Goal: Register for event/course

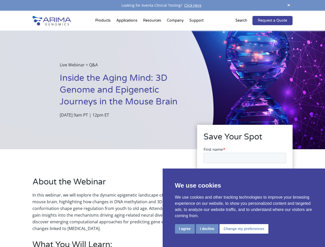
click at [162, 124] on div "Live Webinar + Q&A Inside the Aging Mind: 3D Genome and Epigenetic Journeys in …" at bounding box center [107, 90] width 214 height 119
click at [185, 229] on button "I agree" at bounding box center [185, 229] width 20 height 10
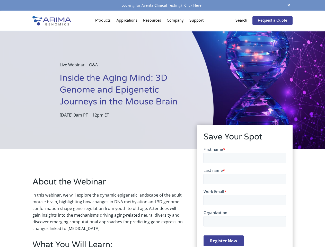
click at [207, 228] on form "First name * Last name * Work Email * Organization Register Now" at bounding box center [244, 198] width 83 height 104
click at [243, 228] on form "First name * Last name * Work Email * Organization Register Now" at bounding box center [244, 198] width 83 height 104
click at [289, 5] on span at bounding box center [289, 5] width 8 height 7
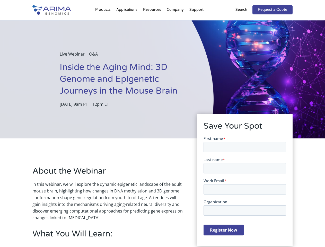
click at [162, 129] on div "Live Webinar + Q&A Inside the Aging Mind: 3D Genome and Epigenetic Journeys in …" at bounding box center [107, 79] width 214 height 119
click at [104, 22] on div "Live Webinar + Q&A Inside the Aging Mind: 3D Genome and Epigenetic Journeys in …" at bounding box center [107, 79] width 214 height 119
click at [153, 22] on div "Live Webinar + Q&A Inside the Aging Mind: 3D Genome and Epigenetic Journeys in …" at bounding box center [107, 79] width 214 height 119
click at [175, 22] on div "Live Webinar + Q&A Inside the Aging Mind: 3D Genome and Epigenetic Journeys in …" at bounding box center [107, 79] width 214 height 119
click at [196, 22] on div "Live Webinar + Q&A Inside the Aging Mind: 3D Genome and Epigenetic Journeys in …" at bounding box center [107, 79] width 214 height 119
